Goal: Information Seeking & Learning: Learn about a topic

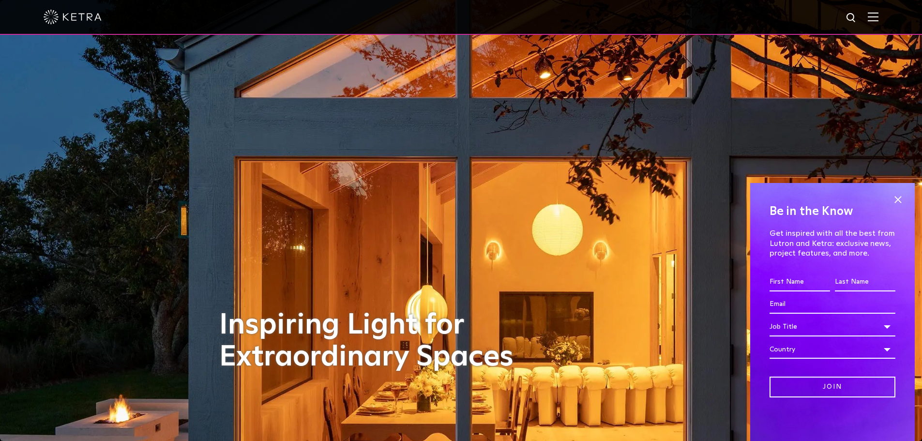
click at [887, 15] on div at bounding box center [461, 17] width 922 height 35
click at [900, 197] on span at bounding box center [897, 200] width 15 height 15
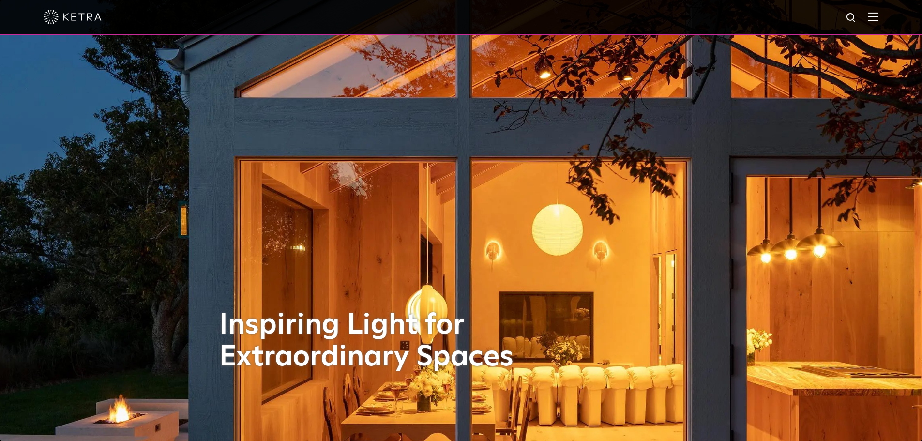
click at [878, 18] on img at bounding box center [872, 16] width 11 height 9
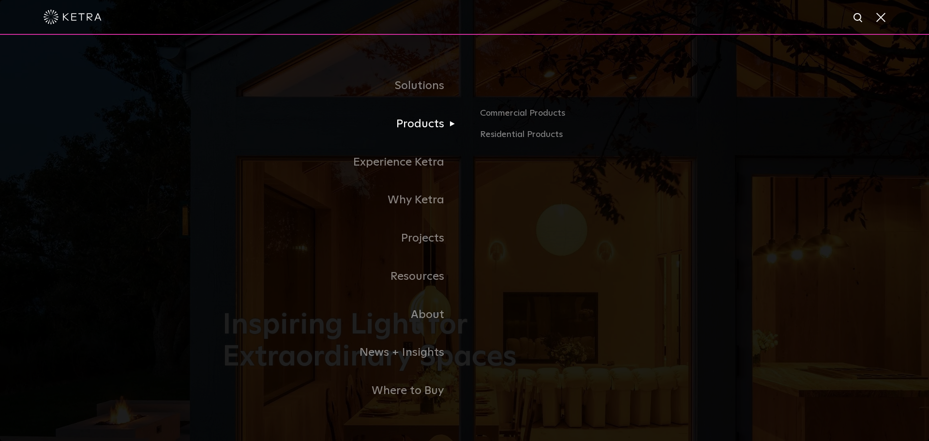
click at [419, 126] on link "Products" at bounding box center [344, 124] width 242 height 38
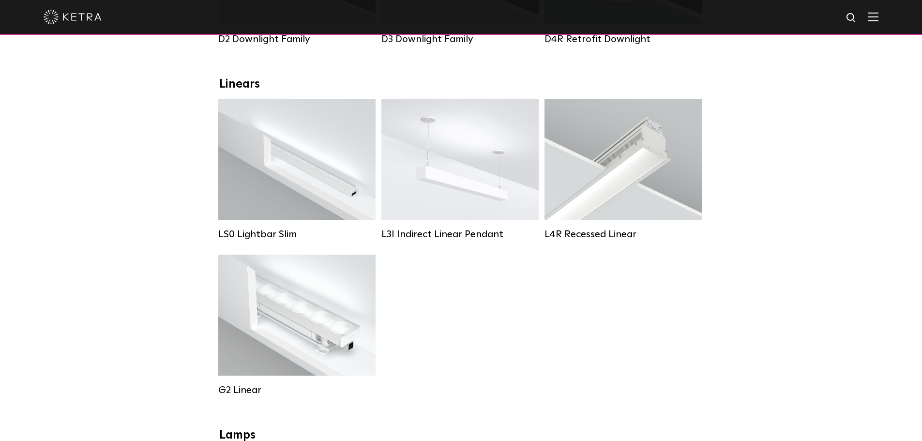
scroll to position [242, 0]
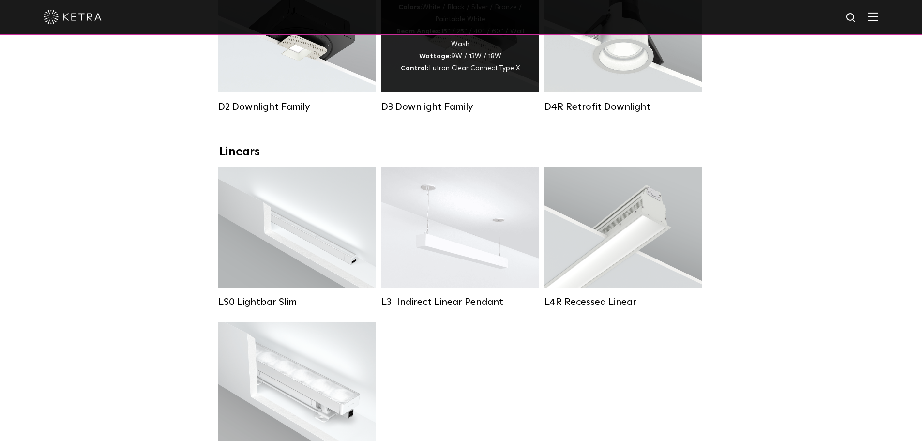
click at [458, 70] on span "Lutron Clear Connect Type X" at bounding box center [474, 68] width 91 height 7
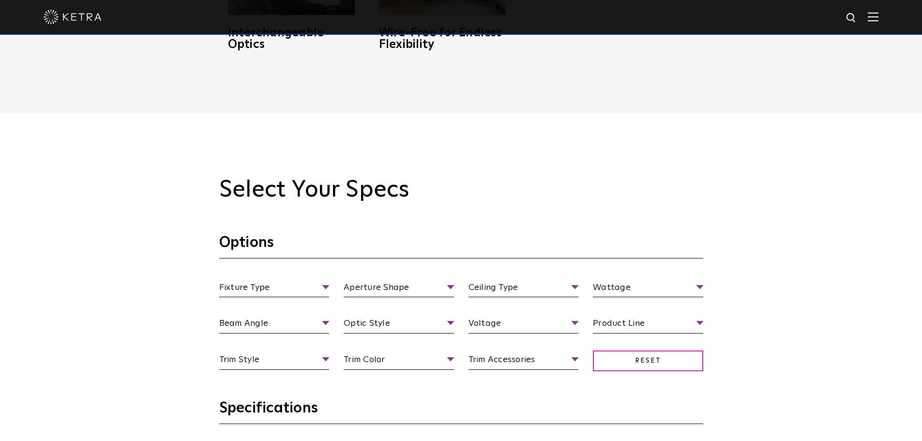
scroll to position [822, 0]
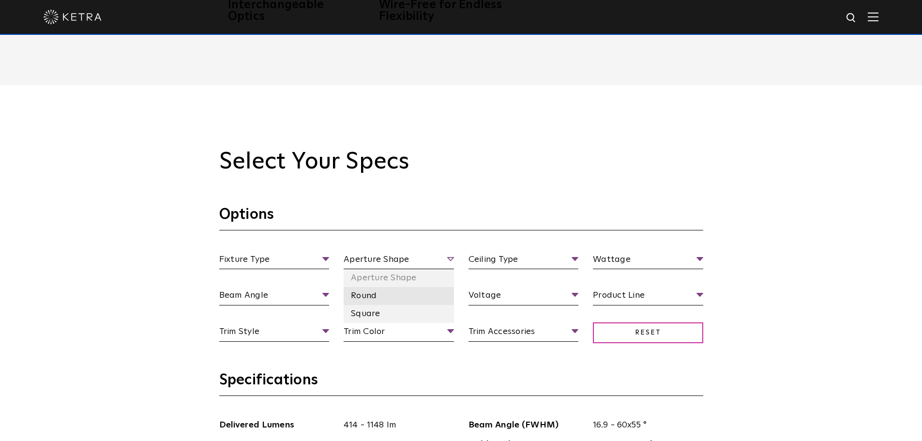
click at [370, 299] on li "Round" at bounding box center [398, 296] width 110 height 18
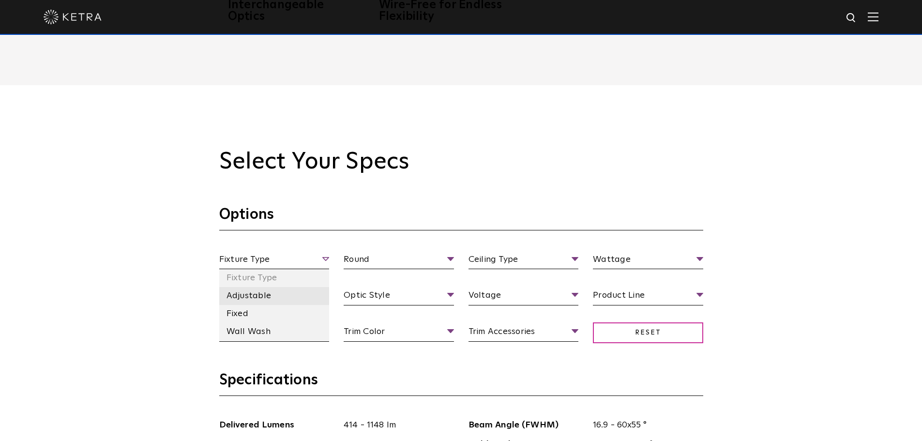
click at [247, 296] on li "Adjustable" at bounding box center [274, 296] width 110 height 18
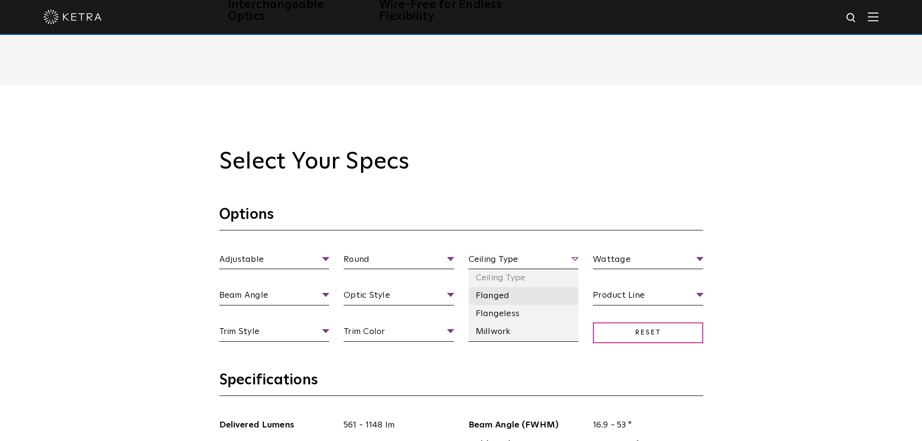
click at [495, 298] on li "Flanged" at bounding box center [523, 296] width 110 height 18
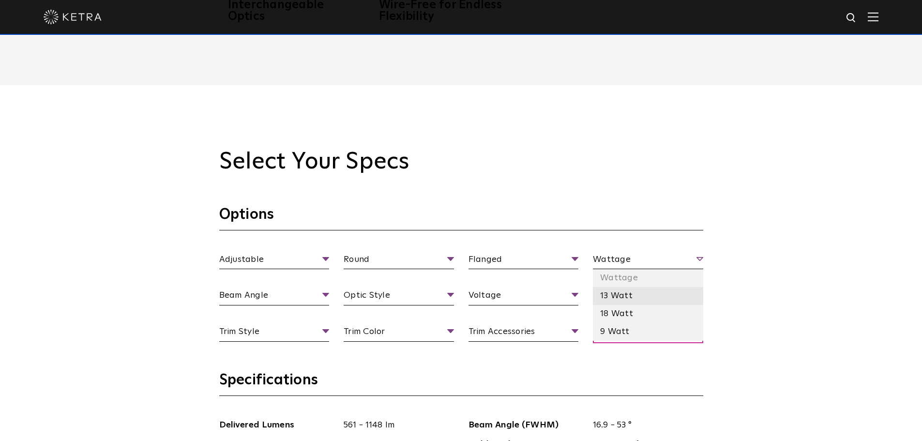
click at [634, 301] on li "13 Watt" at bounding box center [648, 296] width 110 height 18
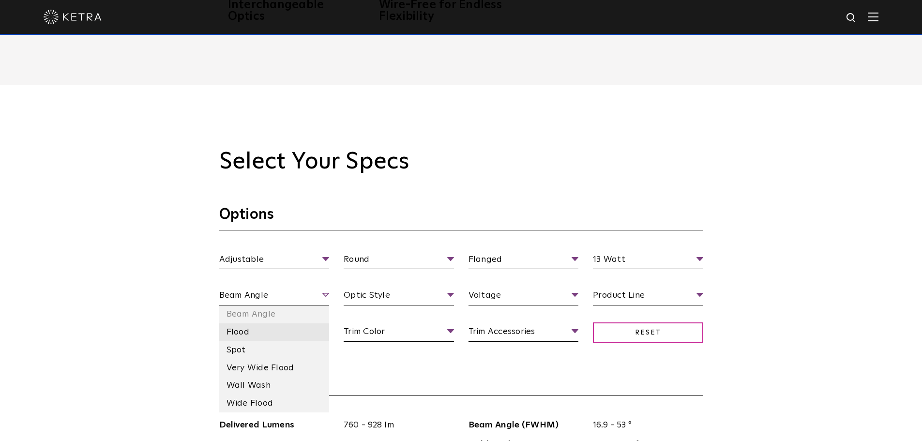
click at [246, 328] on li "Flood" at bounding box center [274, 332] width 110 height 18
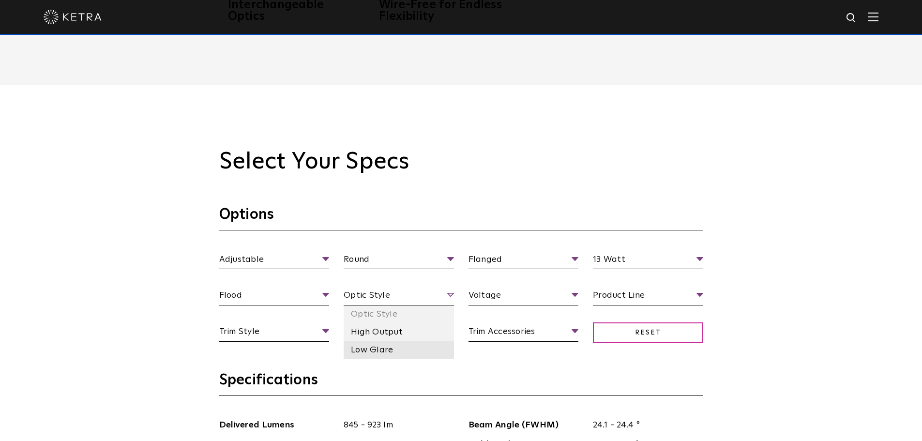
click at [397, 351] on li "Low Glare" at bounding box center [398, 350] width 110 height 18
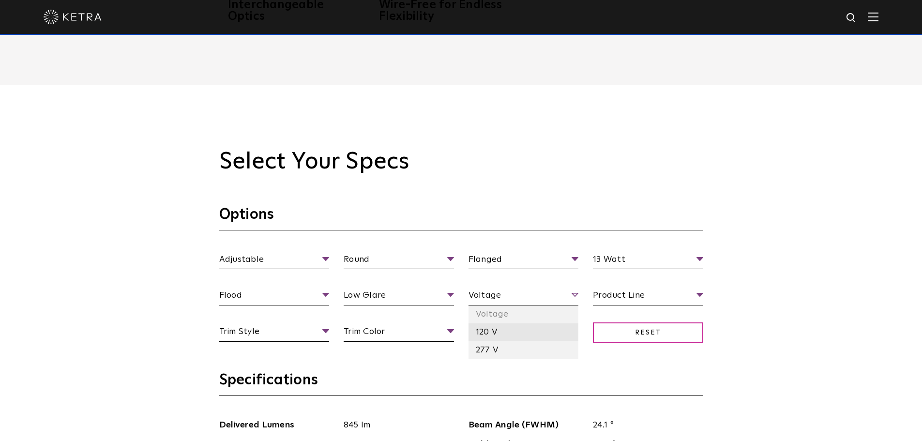
click at [536, 328] on li "120 V" at bounding box center [523, 332] width 110 height 18
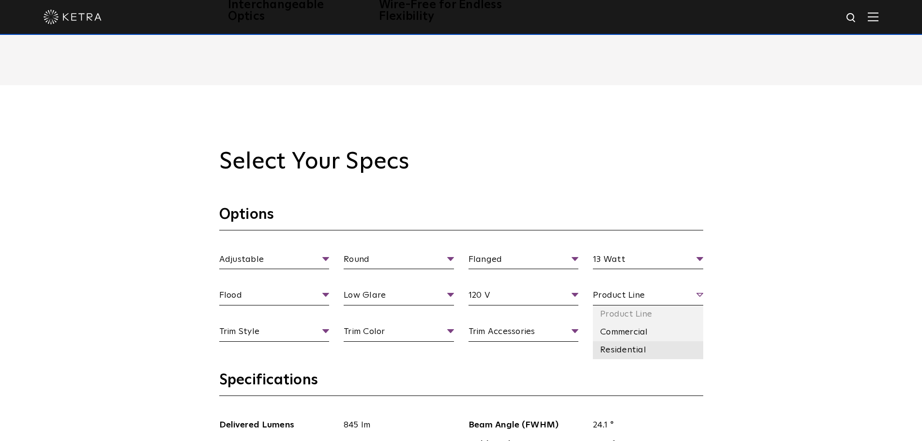
click at [652, 349] on li "Residential" at bounding box center [648, 350] width 110 height 18
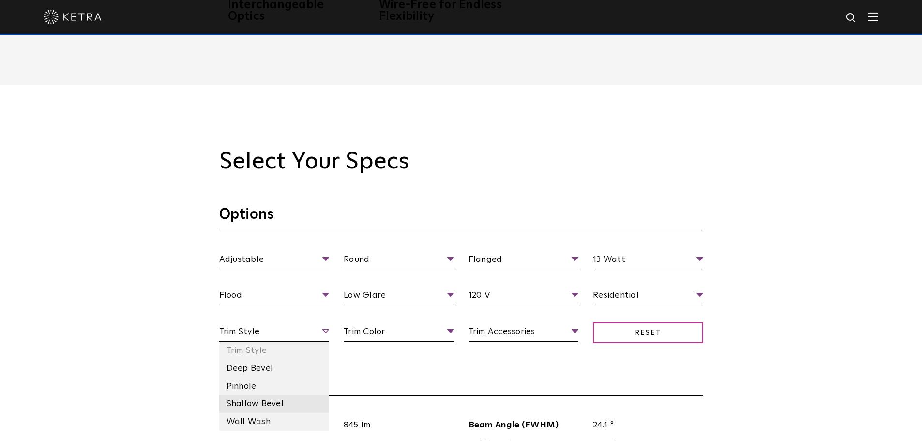
click at [282, 402] on li "Shallow Bevel" at bounding box center [274, 404] width 110 height 18
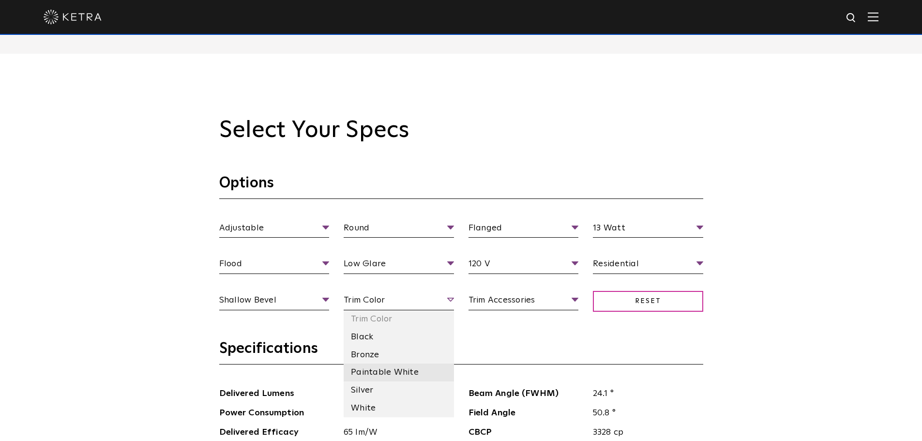
scroll to position [871, 0]
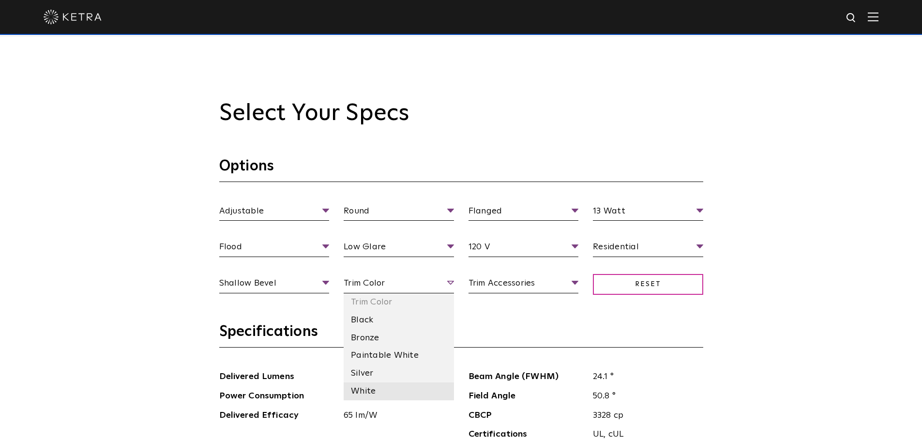
click at [367, 392] on li "White" at bounding box center [398, 391] width 110 height 18
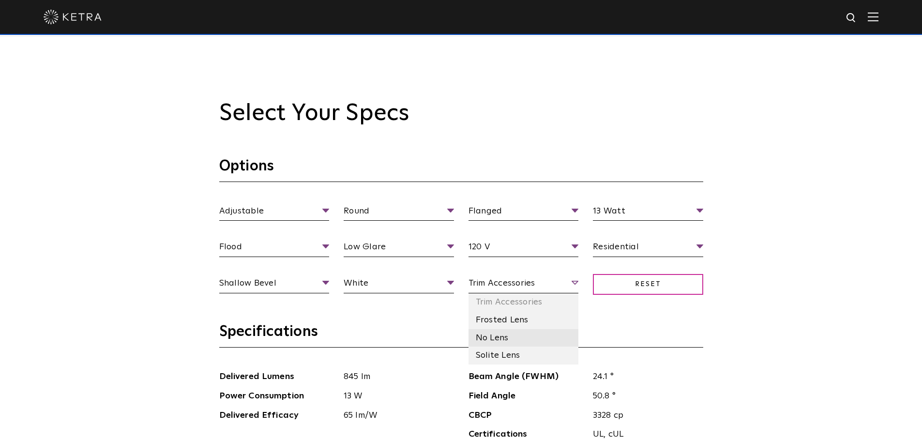
click at [498, 340] on li "No Lens" at bounding box center [523, 338] width 110 height 18
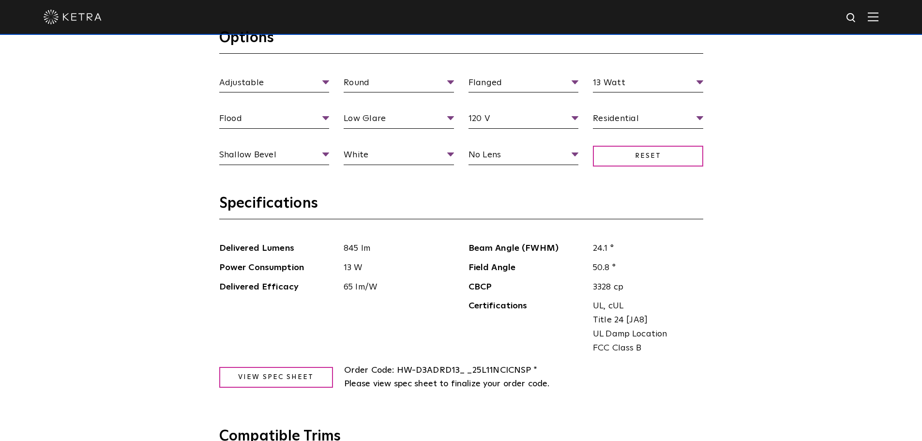
scroll to position [1016, 0]
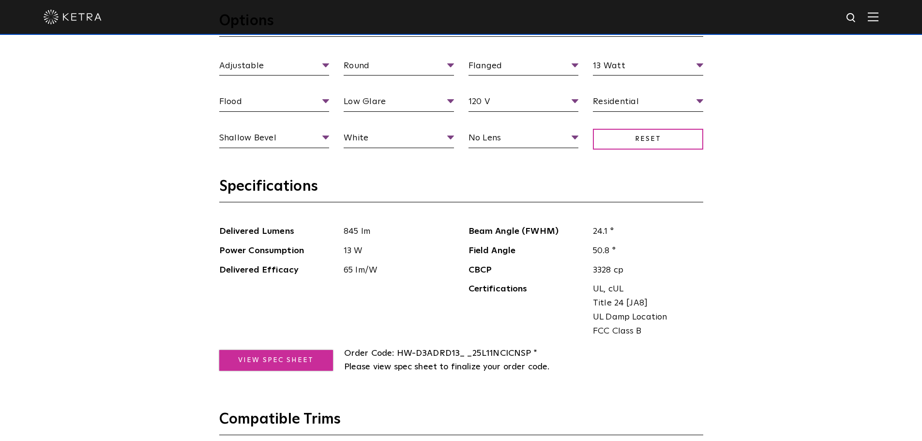
click at [237, 356] on link "View Spec Sheet" at bounding box center [276, 360] width 114 height 21
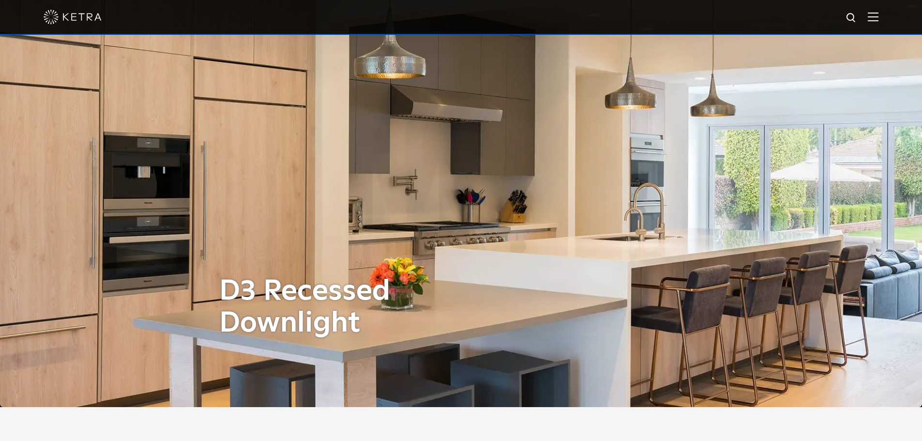
scroll to position [0, 0]
